Goal: Task Accomplishment & Management: Use online tool/utility

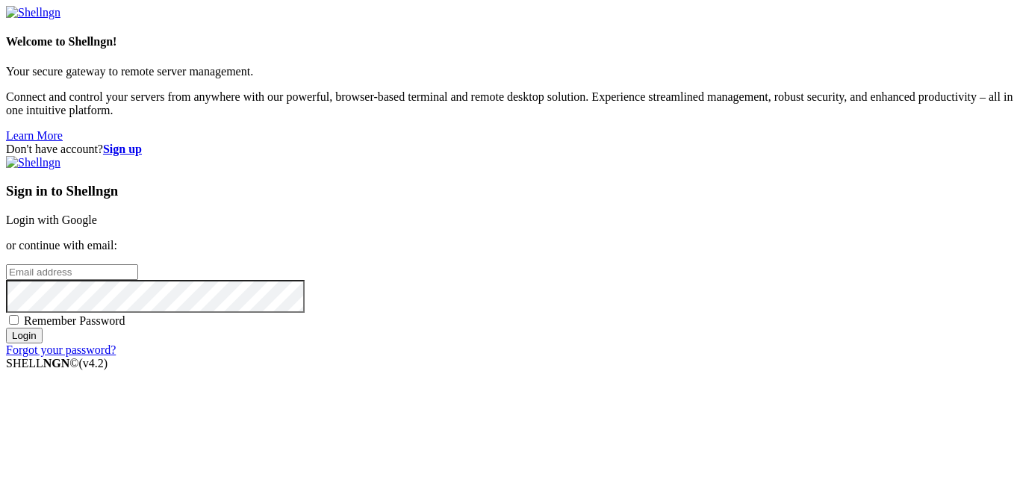
click at [138, 264] on input "email" at bounding box center [72, 272] width 132 height 16
type input "[EMAIL_ADDRESS][DOMAIN_NAME]"
click at [6, 328] on input "Login" at bounding box center [24, 336] width 37 height 16
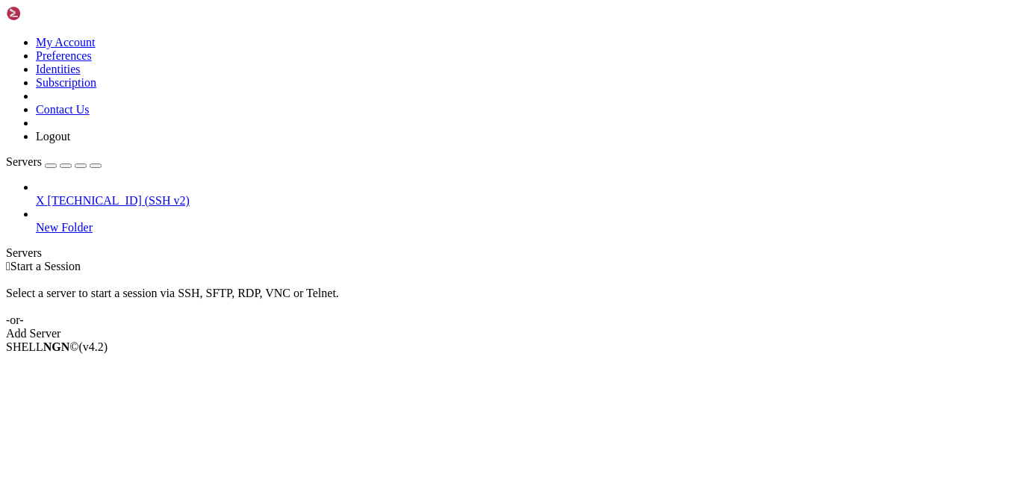
click at [105, 194] on span "[TECHNICAL_ID] (SSH v2)" at bounding box center [119, 200] width 142 height 13
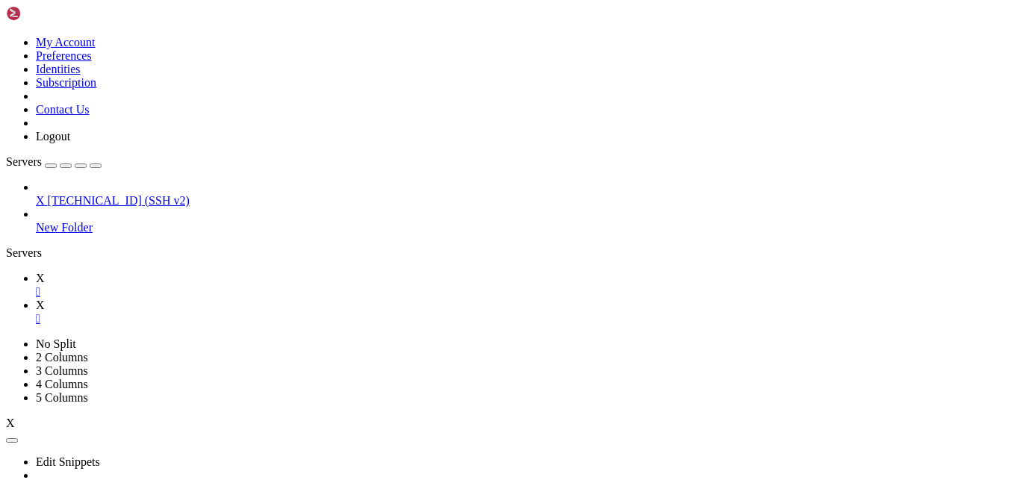
scroll to position [40, 0]
type input "/root"
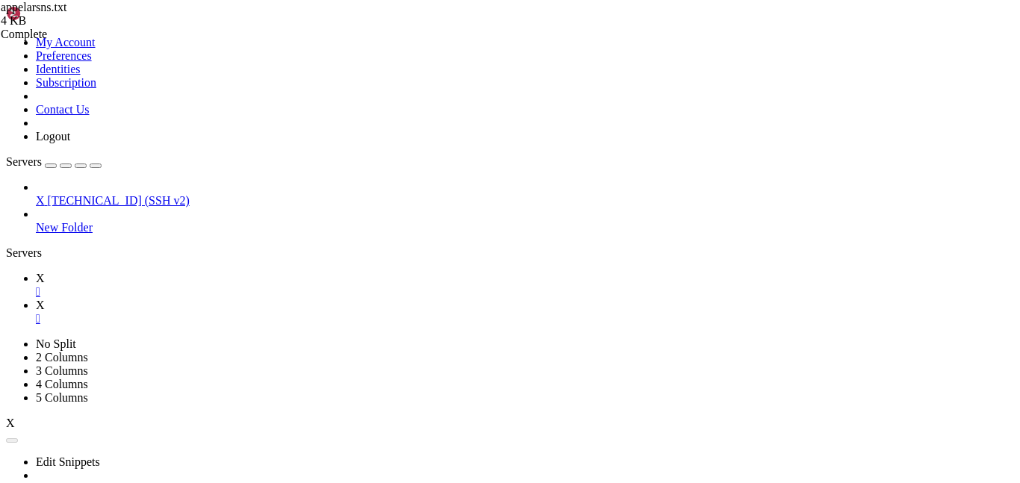
drag, startPoint x: 416, startPoint y: 246, endPoint x: 190, endPoint y: 76, distance: 282.7
type textarea "} `"
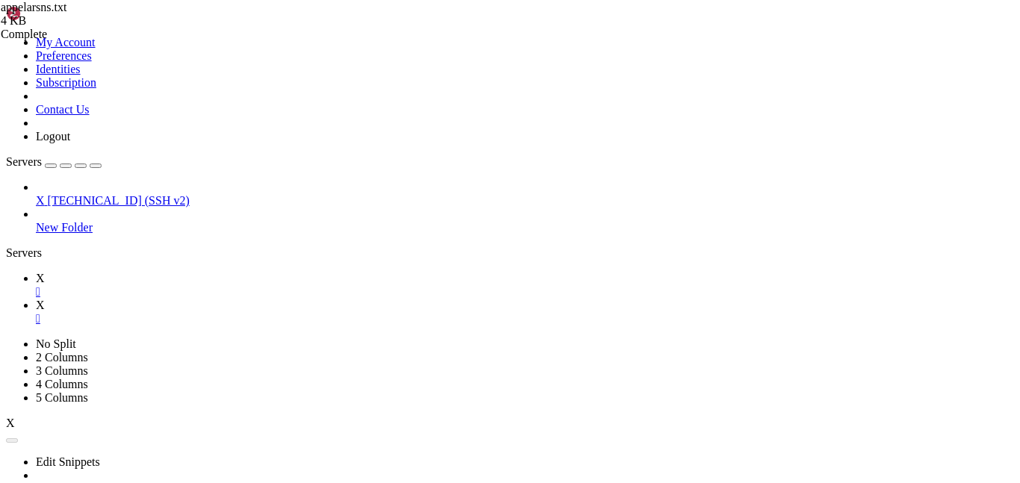
type input "/root"
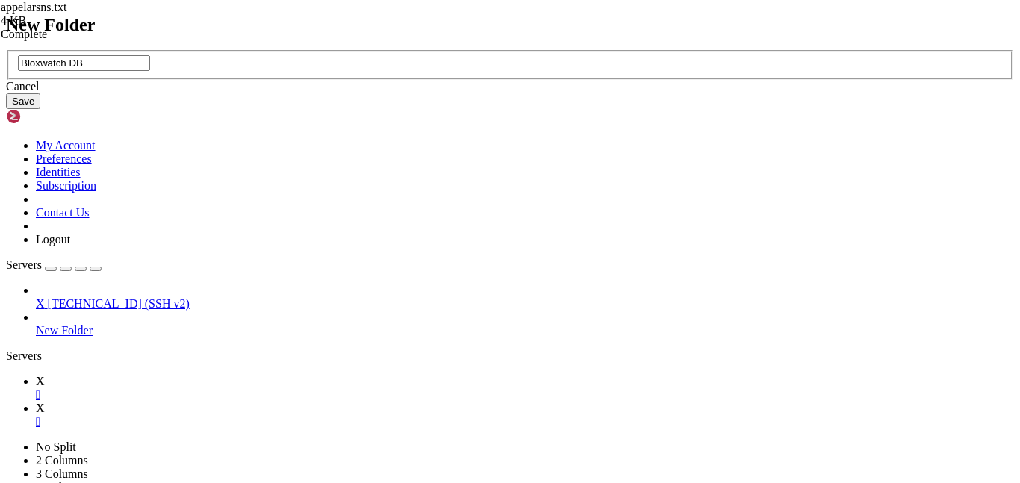
type input "Bloxwatch DB"
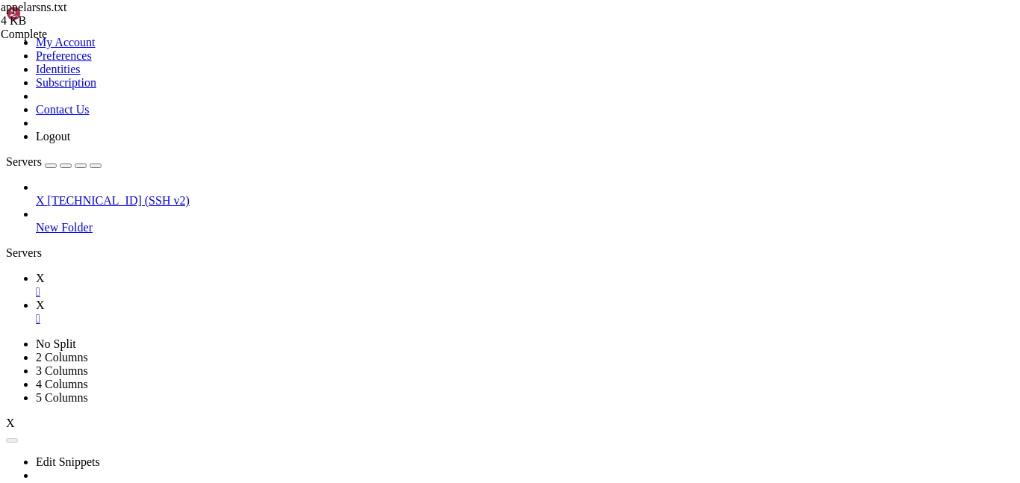
scroll to position [0, 0]
type input "/root/Bloxwatch DB"
click at [194, 272] on link "X " at bounding box center [525, 285] width 978 height 27
